Goal: Transaction & Acquisition: Purchase product/service

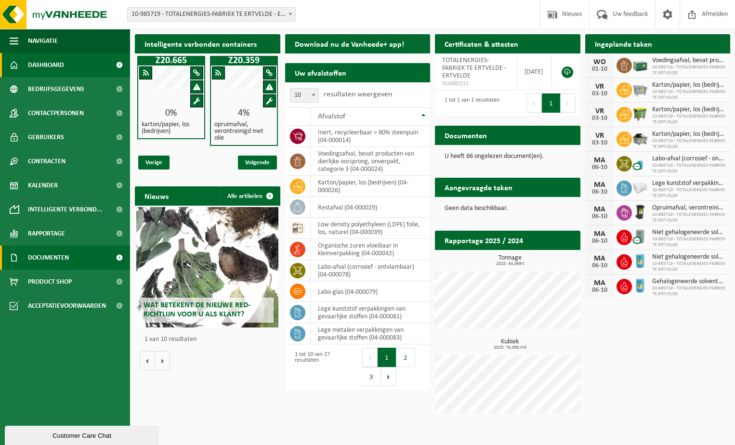
click at [42, 254] on span "Documenten" at bounding box center [48, 258] width 41 height 24
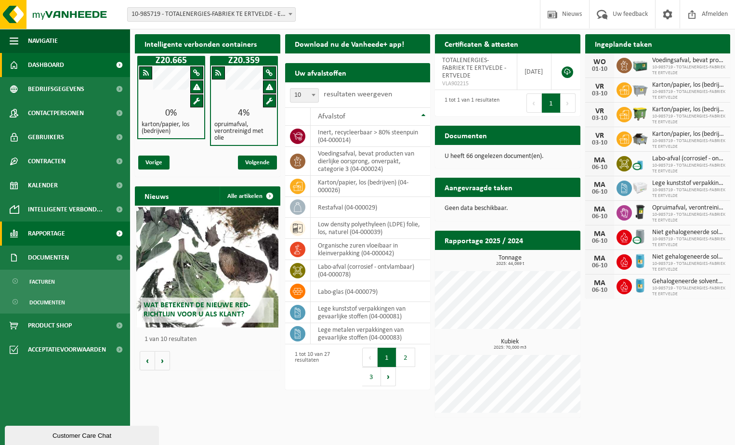
click at [40, 235] on span "Rapportage" at bounding box center [46, 234] width 37 height 24
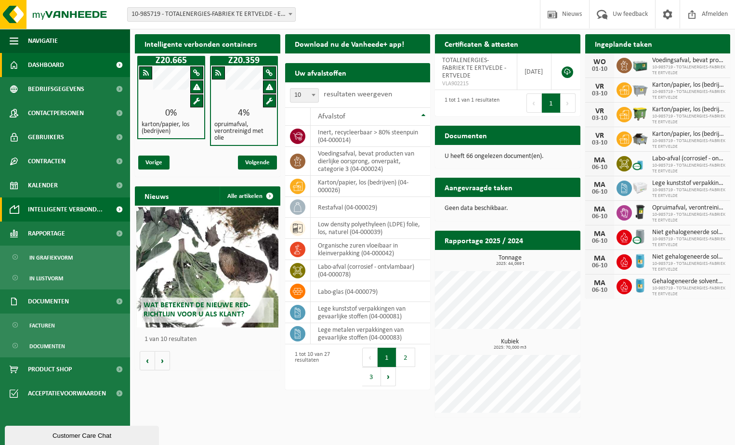
click at [41, 215] on span "Intelligente verbond..." at bounding box center [65, 209] width 75 height 24
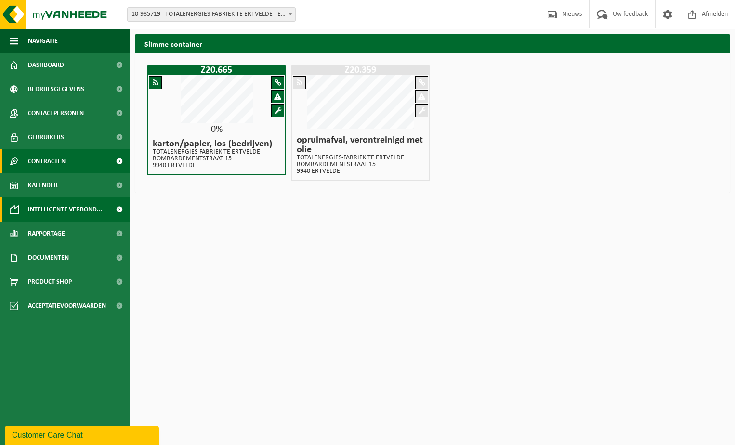
click at [45, 159] on span "Contracten" at bounding box center [47, 161] width 38 height 24
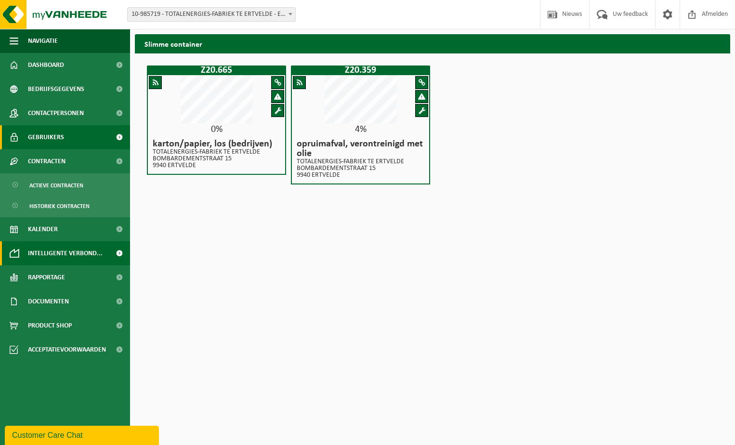
click at [44, 140] on span "Gebruikers" at bounding box center [46, 137] width 36 height 24
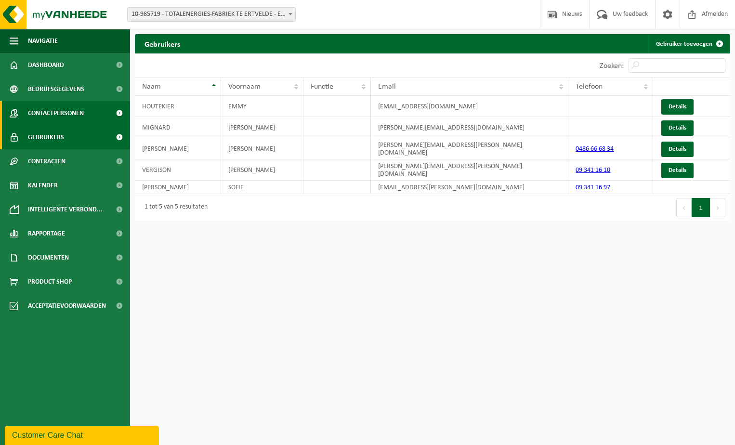
click at [47, 113] on span "Contactpersonen" at bounding box center [56, 113] width 56 height 24
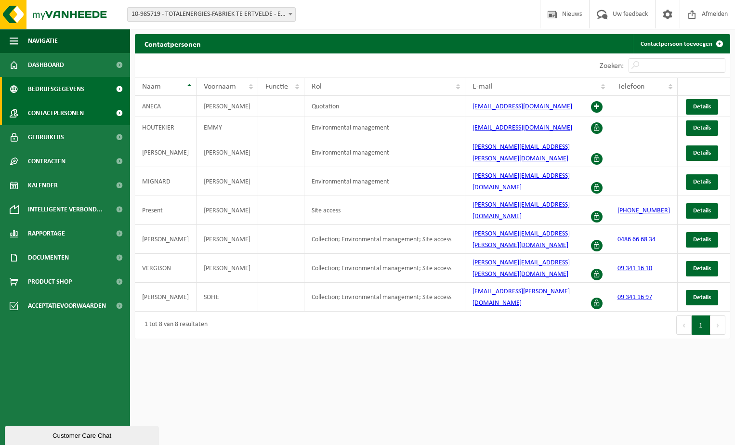
click at [48, 88] on span "Bedrijfsgegevens" at bounding box center [56, 89] width 56 height 24
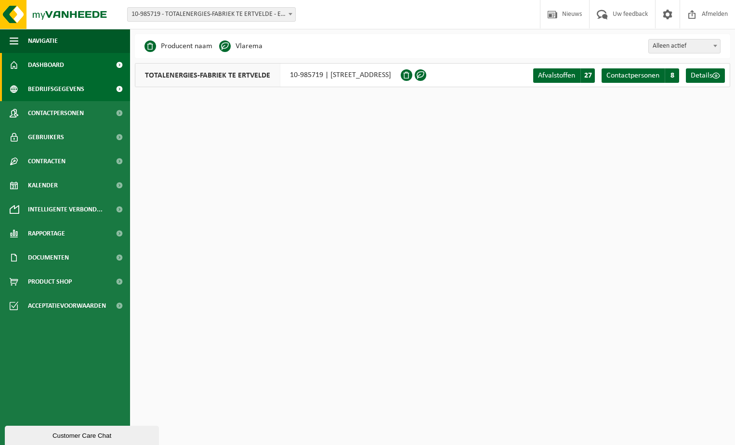
click at [43, 65] on span "Dashboard" at bounding box center [46, 65] width 36 height 24
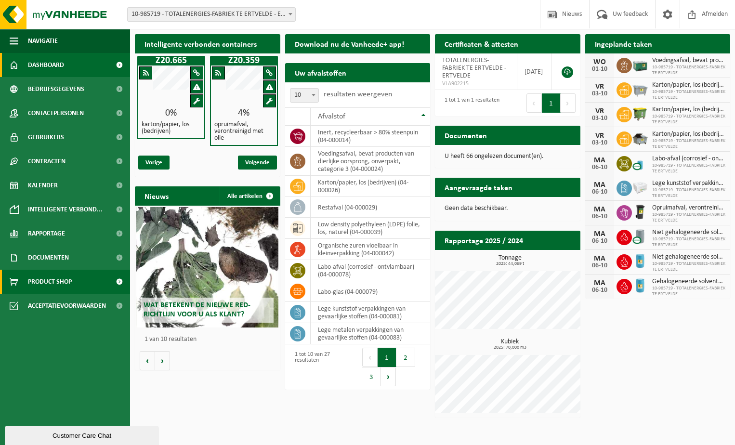
click at [41, 275] on span "Product Shop" at bounding box center [50, 282] width 44 height 24
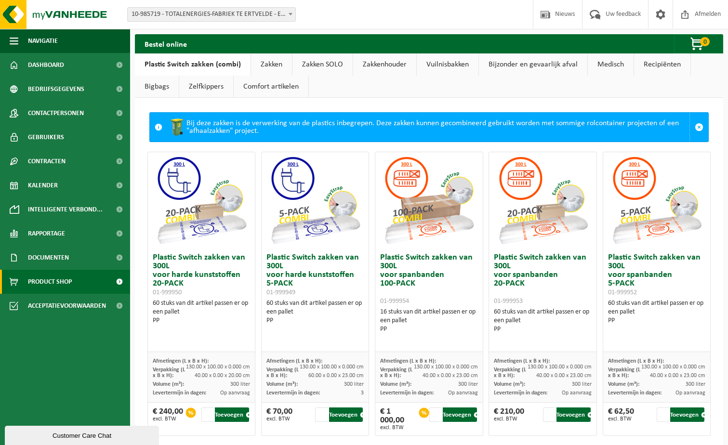
click at [659, 62] on link "Recipiënten" at bounding box center [662, 64] width 56 height 22
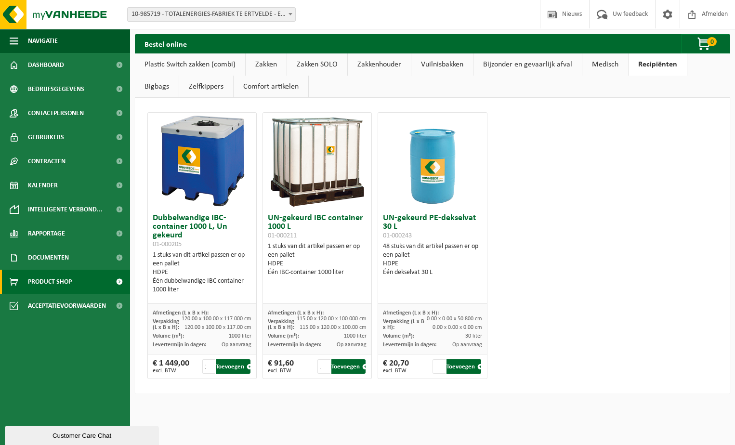
click at [179, 76] on link "Bigbags" at bounding box center [157, 87] width 44 height 22
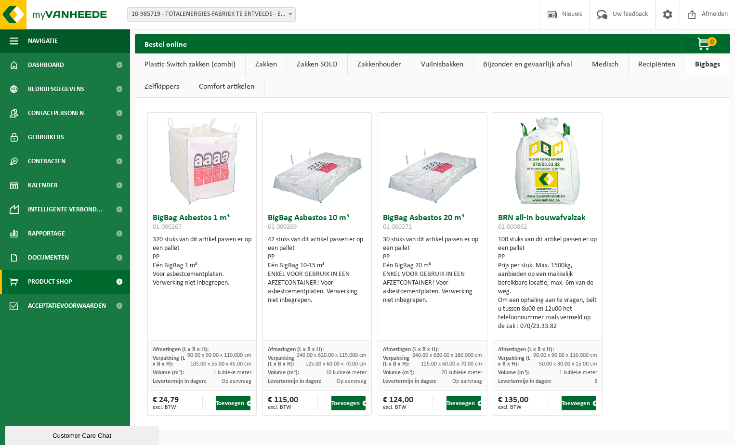
click at [609, 64] on link "Medisch" at bounding box center [605, 64] width 46 height 22
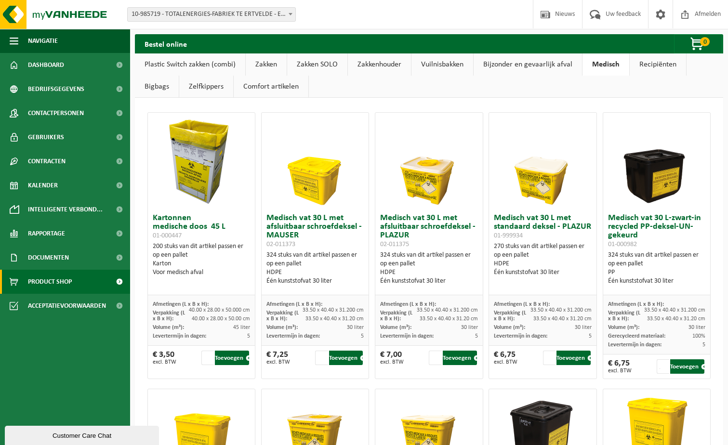
click at [548, 65] on link "Bijzonder en gevaarlijk afval" at bounding box center [527, 64] width 108 height 22
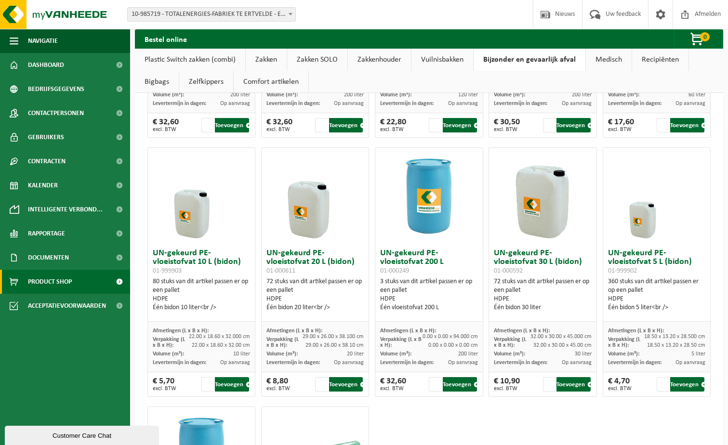
scroll to position [221, 0]
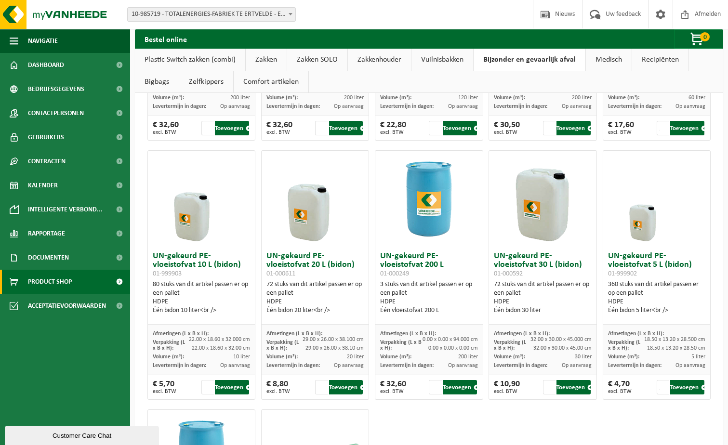
click at [433, 56] on link "Vuilnisbakken" at bounding box center [442, 60] width 62 height 22
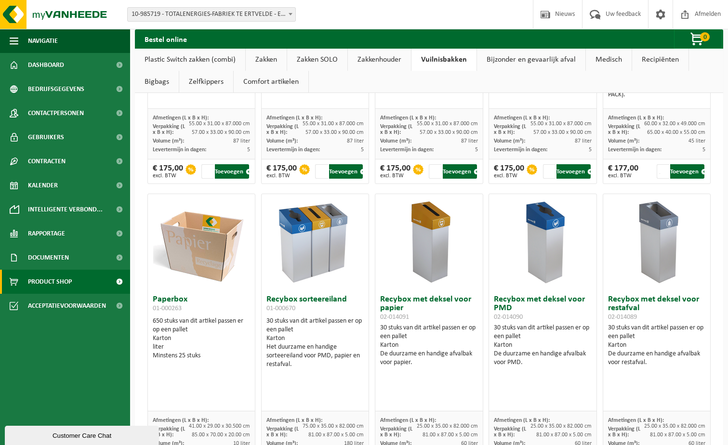
click at [386, 58] on link "Zakkenhouder" at bounding box center [379, 60] width 63 height 22
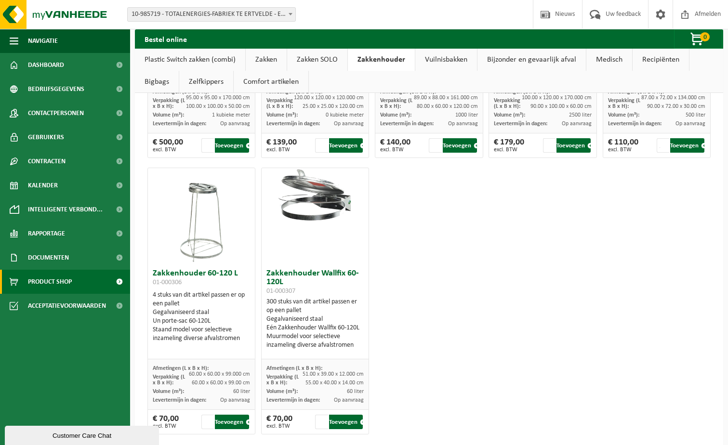
click at [316, 59] on link "Zakken SOLO" at bounding box center [317, 60] width 60 height 22
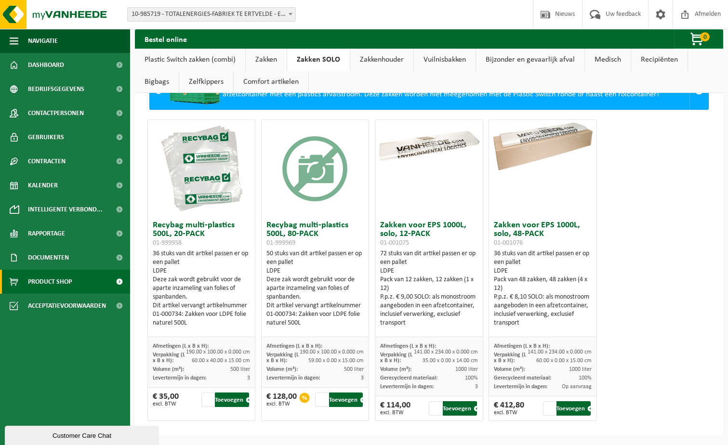
scroll to position [41, 0]
click at [264, 61] on link "Zakken" at bounding box center [266, 60] width 41 height 22
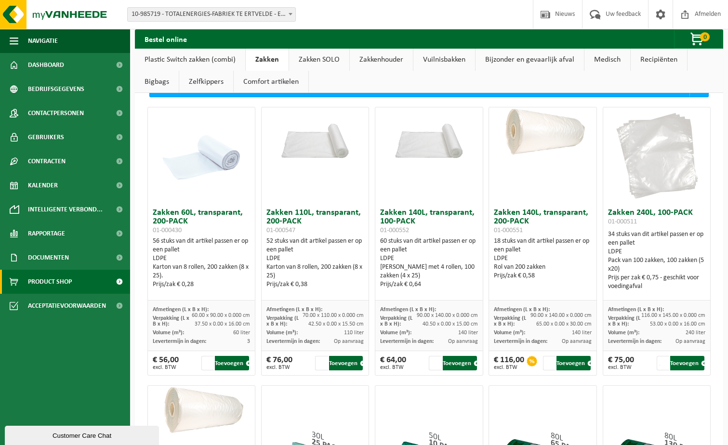
click at [203, 54] on link "Plastic Switch zakken (combi)" at bounding box center [190, 60] width 110 height 22
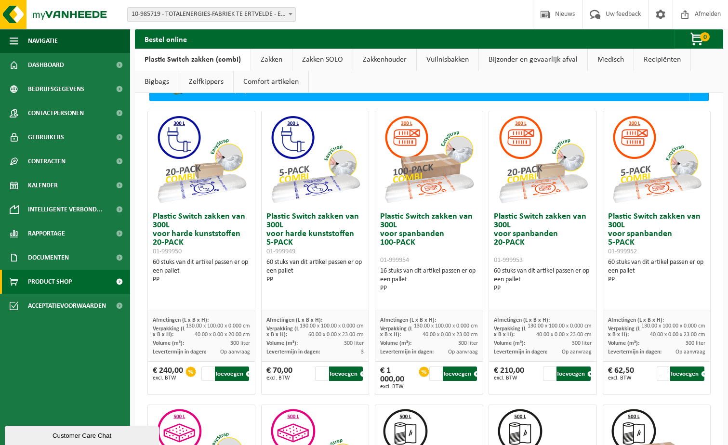
click at [62, 332] on ul "Navigatie Nieuws Uw feedback Afmelden Dashboard Bedrijfsgegevens Contactpersone…" at bounding box center [65, 237] width 130 height 416
